Goal: Task Accomplishment & Management: Use online tool/utility

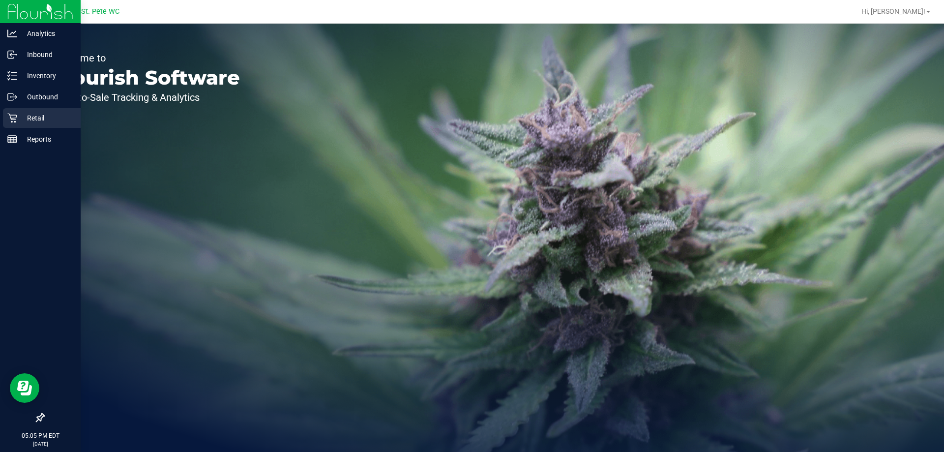
click at [5, 122] on div "Retail" at bounding box center [42, 118] width 78 height 20
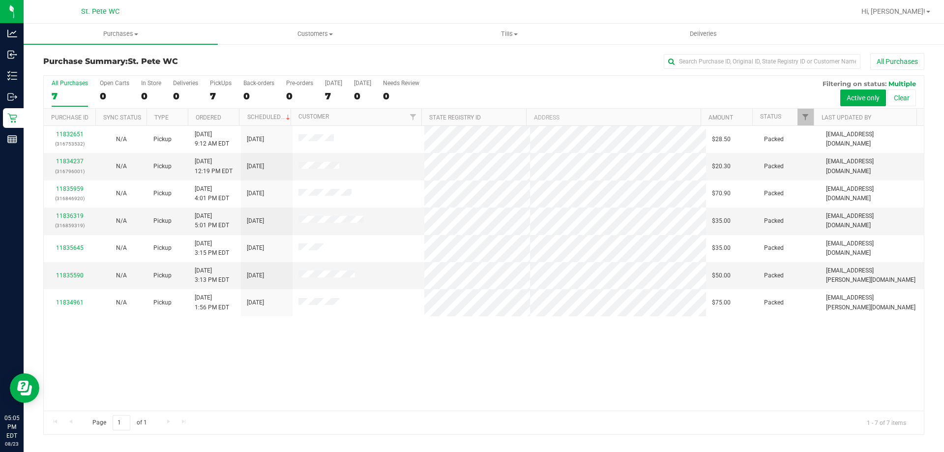
click at [251, 340] on div "11832651 (316753532) N/A Pickup [DATE] 9:12 AM EDT 8/23/2025 $28.50 Packed [EMA…" at bounding box center [484, 268] width 880 height 285
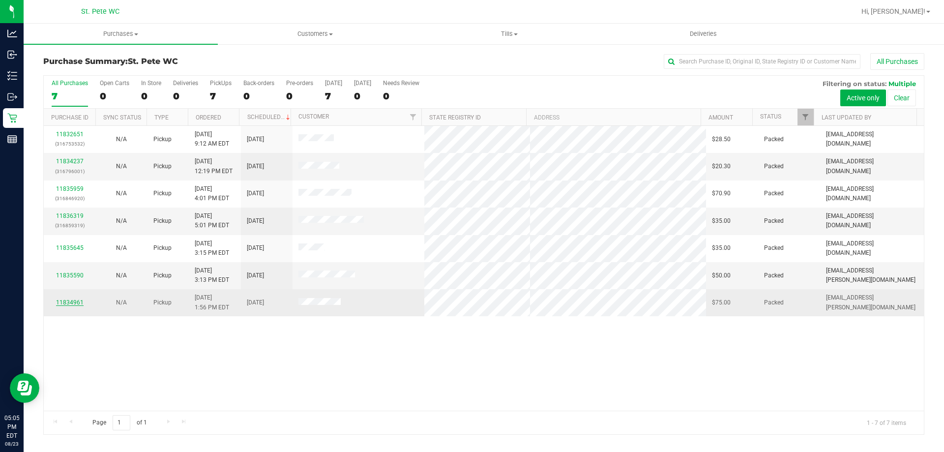
click at [63, 299] on link "11834961" at bounding box center [70, 302] width 28 height 7
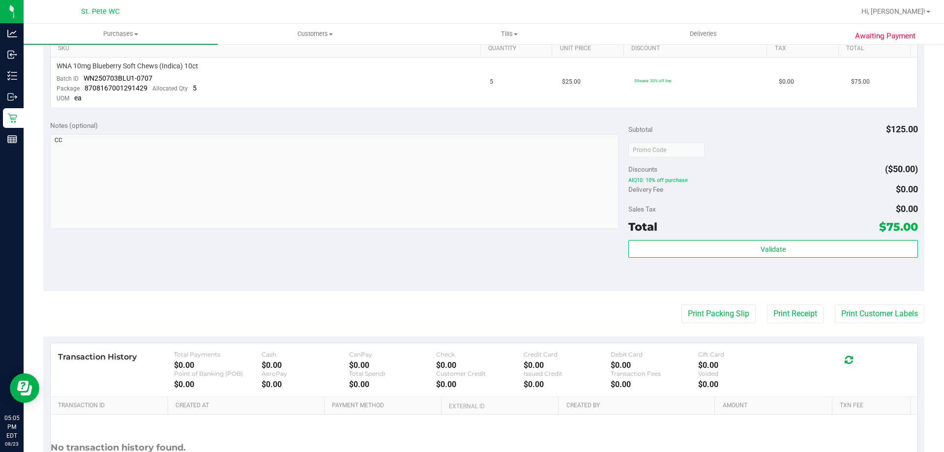
scroll to position [290, 0]
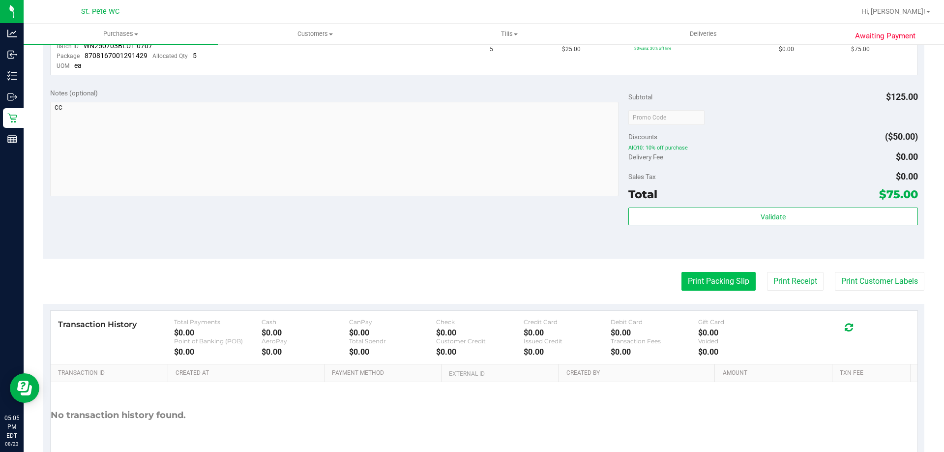
click at [696, 275] on button "Print Packing Slip" at bounding box center [719, 281] width 74 height 19
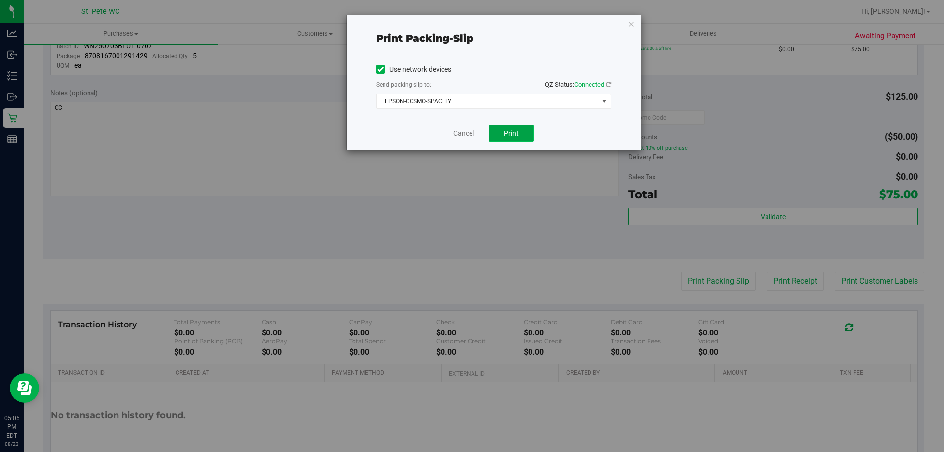
click at [531, 135] on button "Print" at bounding box center [511, 133] width 45 height 17
click at [629, 21] on icon "button" at bounding box center [631, 24] width 7 height 12
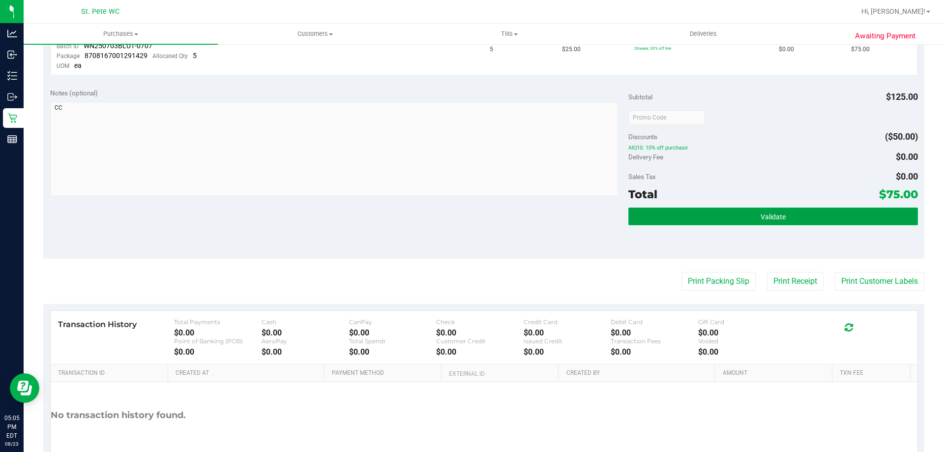
click at [724, 220] on button "Validate" at bounding box center [773, 217] width 289 height 18
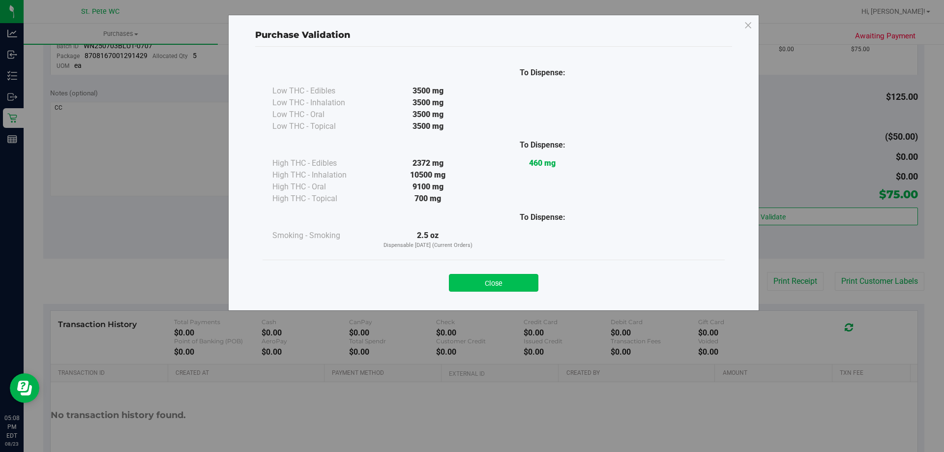
click at [521, 277] on button "Close" at bounding box center [494, 283] width 90 height 18
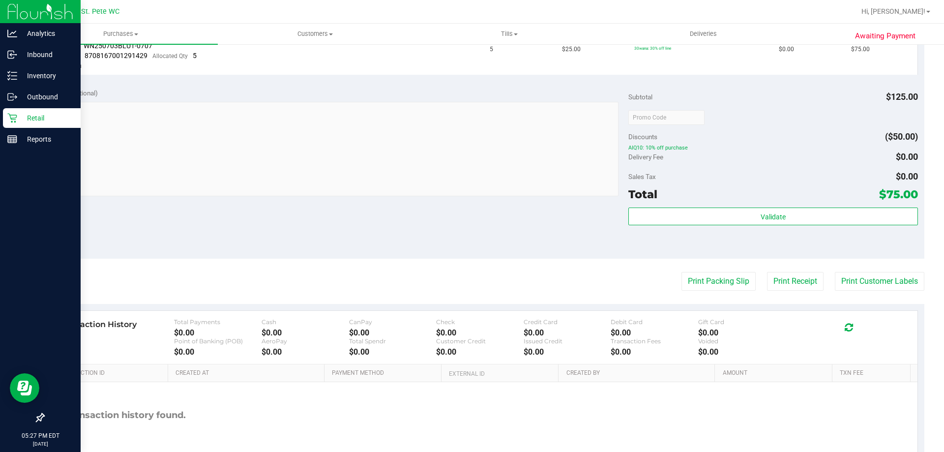
click at [16, 119] on icon at bounding box center [12, 118] width 10 height 10
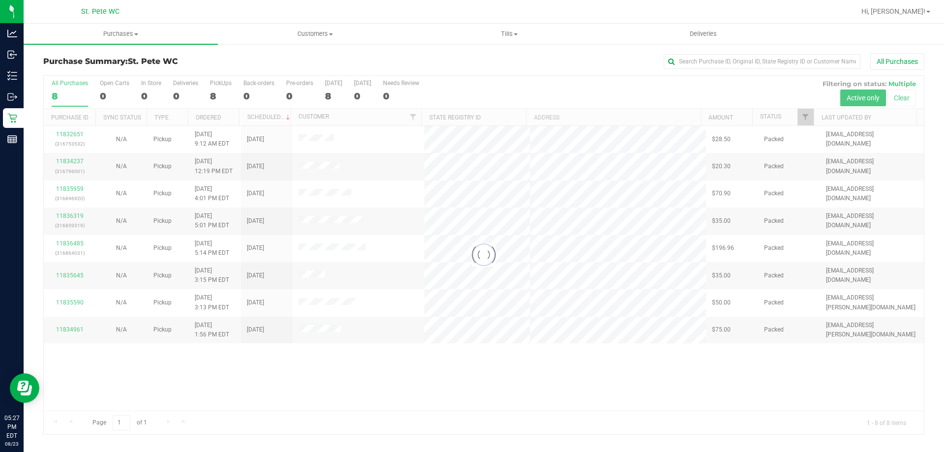
click at [206, 389] on div at bounding box center [484, 255] width 880 height 359
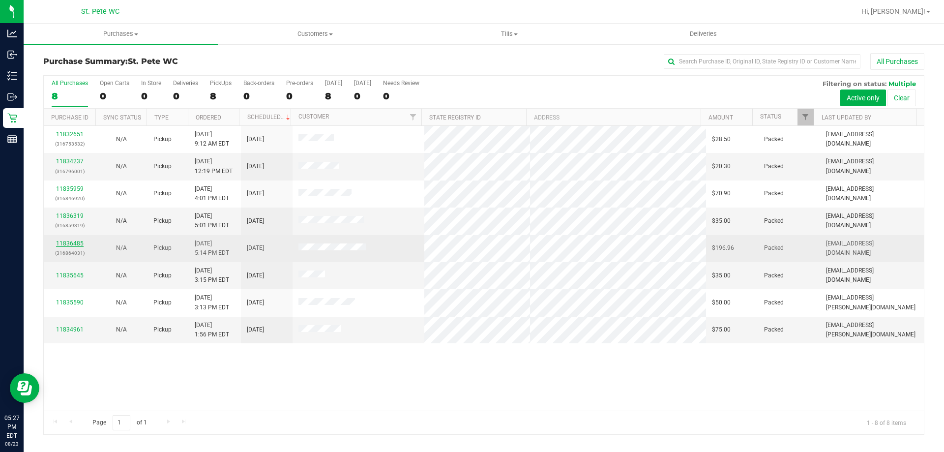
click at [66, 241] on link "11836485" at bounding box center [70, 243] width 28 height 7
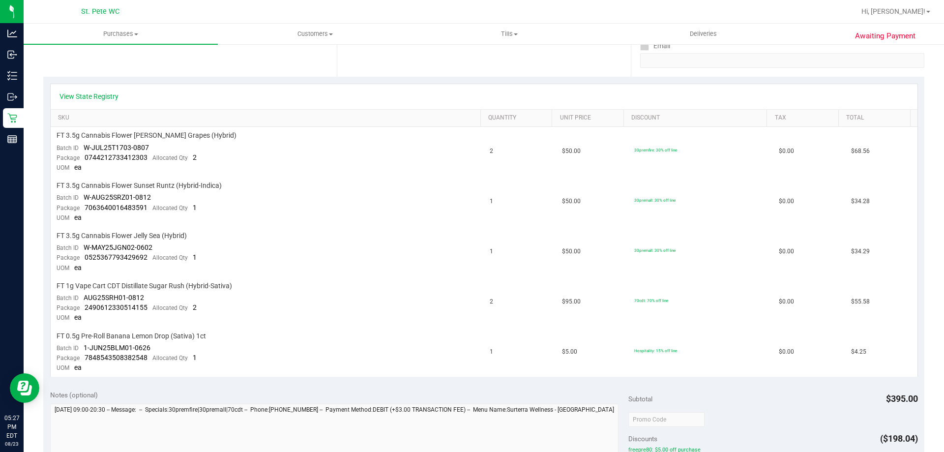
scroll to position [295, 0]
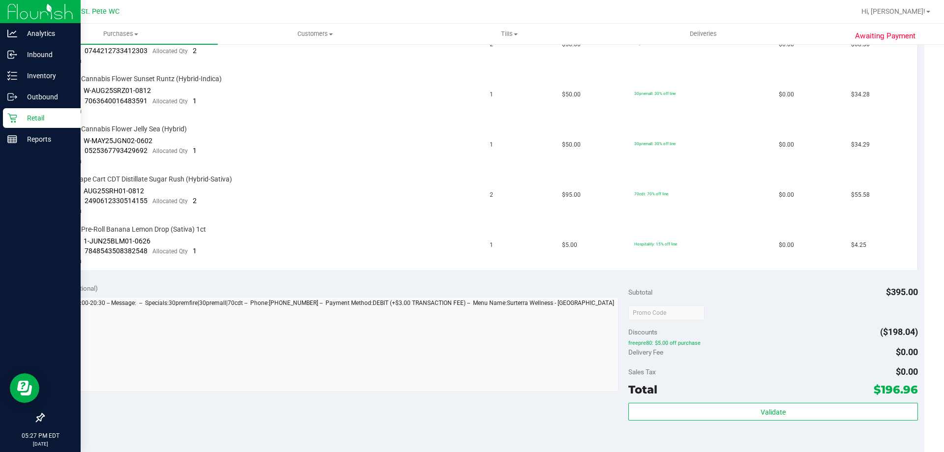
click at [26, 119] on p "Retail" at bounding box center [46, 118] width 59 height 12
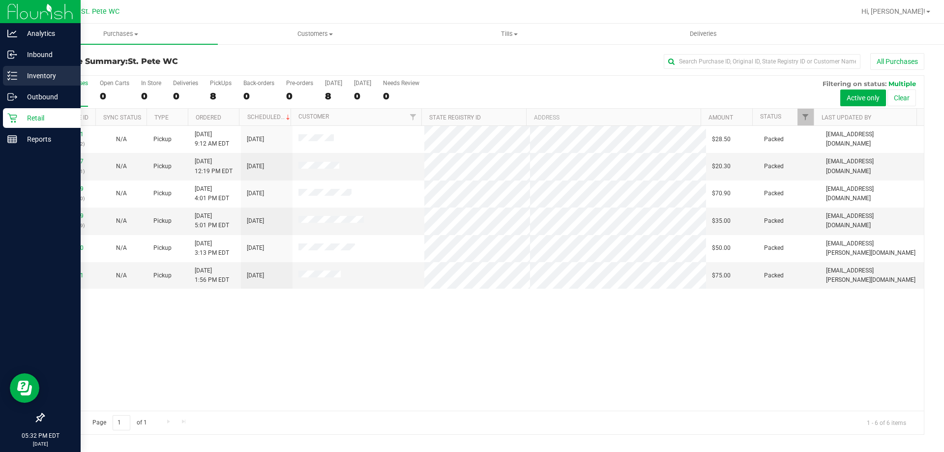
click at [5, 72] on div "Inventory" at bounding box center [42, 76] width 78 height 20
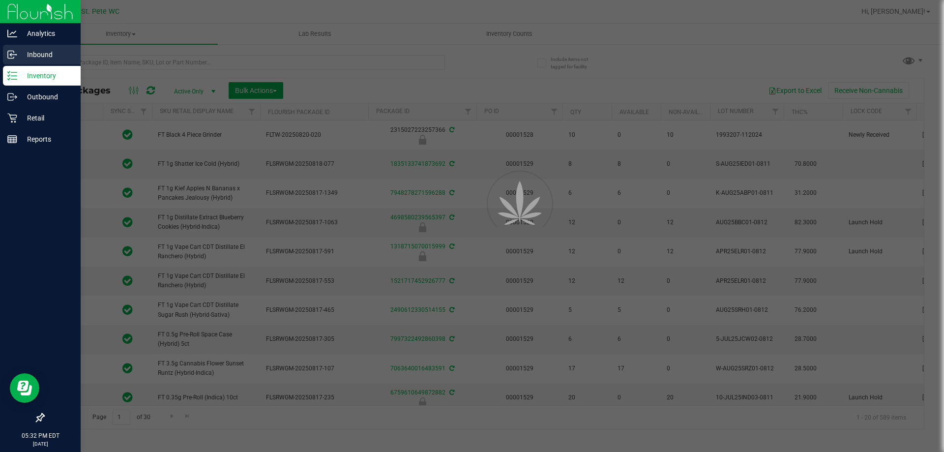
click at [91, 63] on div at bounding box center [472, 226] width 944 height 452
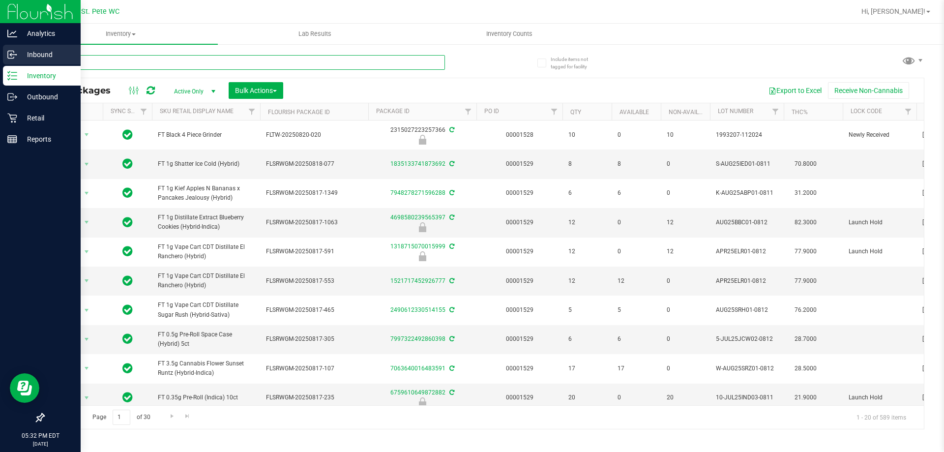
click at [91, 63] on input "text" at bounding box center [244, 62] width 402 height 15
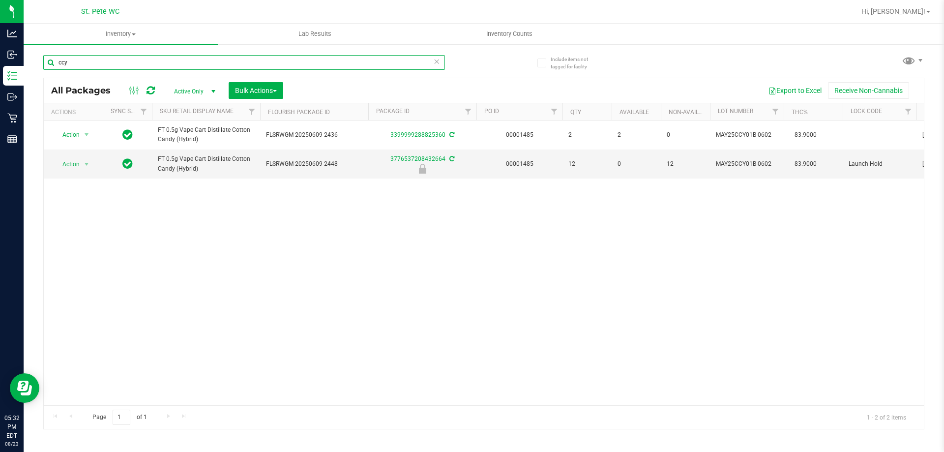
type input "ccy"
